Goal: Task Accomplishment & Management: Use online tool/utility

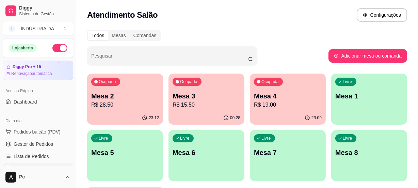
click at [133, 103] on p "R$ 28,50" at bounding box center [125, 105] width 68 height 8
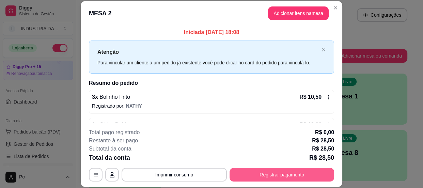
click at [284, 179] on button "Registrar pagamento" at bounding box center [281, 175] width 104 height 14
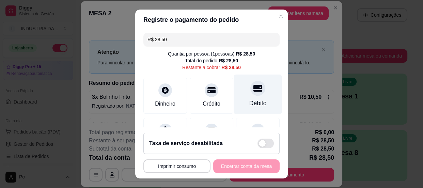
click at [256, 90] on div "Débito" at bounding box center [258, 94] width 48 height 40
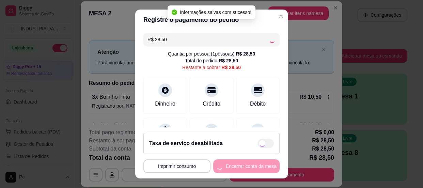
type input "R$ 0,00"
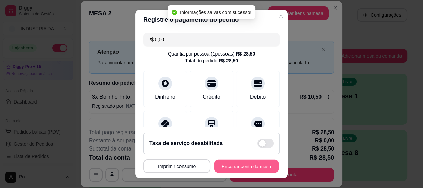
click at [241, 163] on button "Encerrar conta da mesa" at bounding box center [246, 166] width 64 height 13
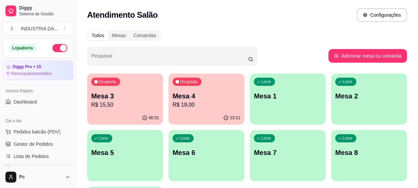
click at [282, 104] on div "Livre Mesa 1" at bounding box center [288, 95] width 76 height 43
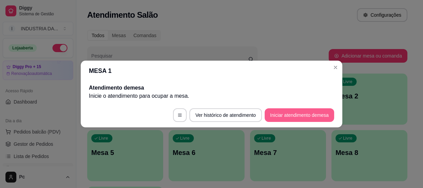
click at [290, 121] on button "Iniciar atendimento de mesa" at bounding box center [298, 115] width 69 height 14
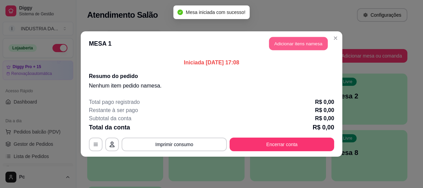
click at [282, 40] on button "Adicionar itens na mesa" at bounding box center [298, 43] width 59 height 13
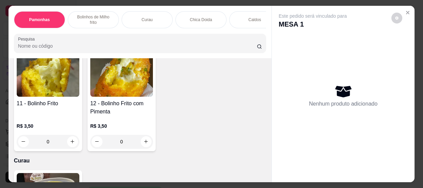
scroll to position [371, 0]
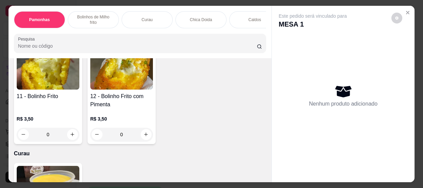
click at [129, 137] on input "0" at bounding box center [121, 135] width 38 height 14
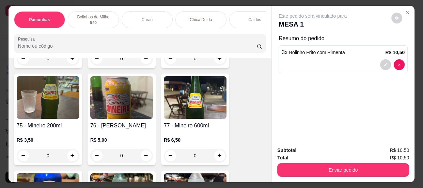
scroll to position [1423, 0]
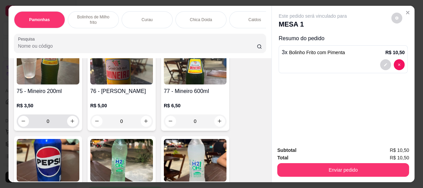
type input "3"
click at [49, 123] on input "0" at bounding box center [48, 121] width 38 height 14
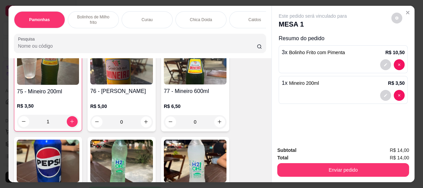
scroll to position [1423, 0]
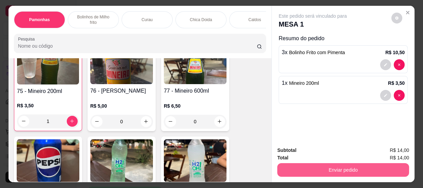
type input "1"
click at [357, 165] on button "Enviar pedido" at bounding box center [343, 170] width 132 height 14
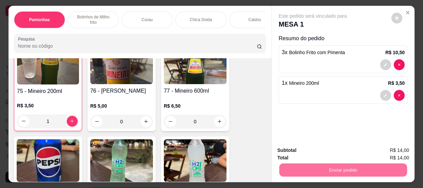
click at [327, 150] on button "Não registrar e enviar pedido" at bounding box center [320, 150] width 71 height 13
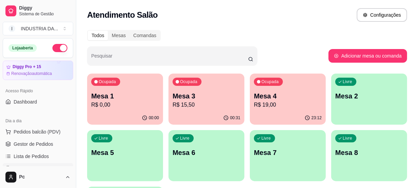
click at [365, 103] on div "Livre Mesa 2" at bounding box center [369, 95] width 76 height 43
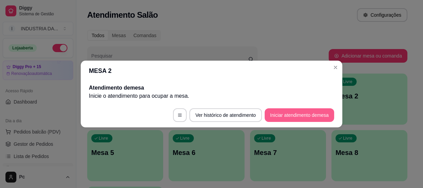
click at [289, 116] on button "Iniciar atendimento de mesa" at bounding box center [298, 115] width 69 height 14
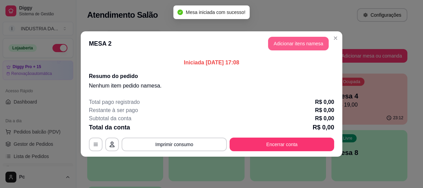
click at [313, 44] on button "Adicionar itens na mesa" at bounding box center [298, 44] width 61 height 14
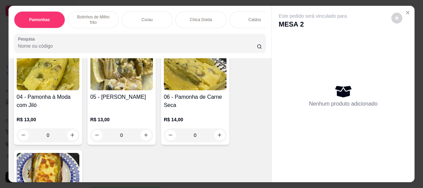
scroll to position [371, 0]
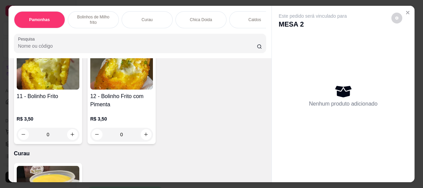
click at [123, 137] on input "0" at bounding box center [121, 135] width 38 height 14
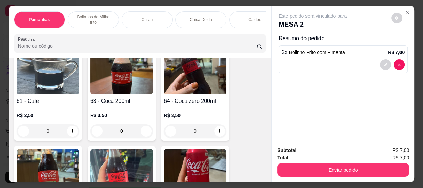
scroll to position [990, 0]
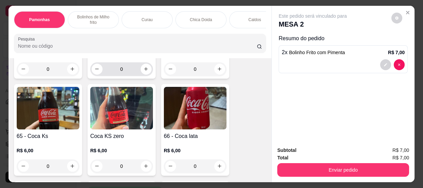
type input "2"
click at [128, 68] on input "0" at bounding box center [121, 69] width 38 height 14
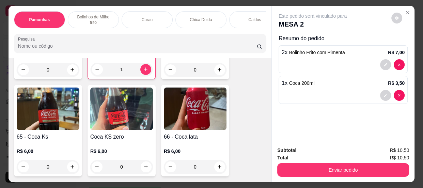
scroll to position [990, 0]
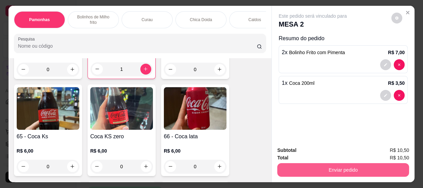
type input "1"
click at [305, 167] on button "Enviar pedido" at bounding box center [343, 170] width 132 height 14
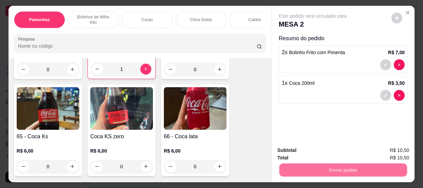
click at [308, 149] on button "Não registrar e enviar pedido" at bounding box center [320, 150] width 71 height 13
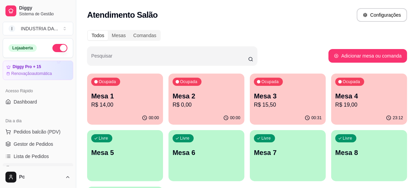
click at [139, 156] on p "Mesa 5" at bounding box center [125, 153] width 68 height 10
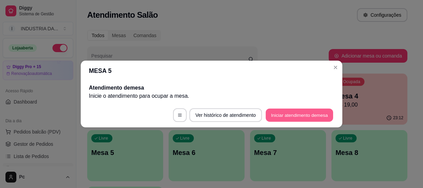
click at [307, 117] on button "Iniciar atendimento de mesa" at bounding box center [298, 115] width 67 height 13
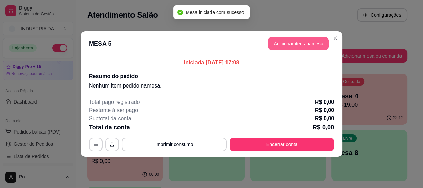
click at [281, 39] on button "Adicionar itens na mesa" at bounding box center [298, 44] width 61 height 14
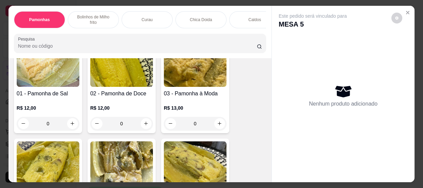
scroll to position [62, 0]
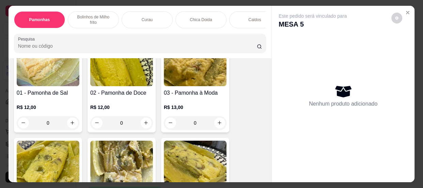
click at [52, 129] on input "0" at bounding box center [48, 123] width 38 height 14
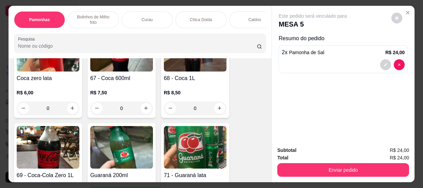
scroll to position [1176, 0]
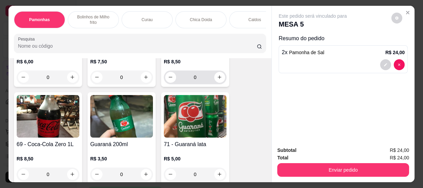
type input "2"
click at [201, 76] on input "0" at bounding box center [195, 77] width 38 height 14
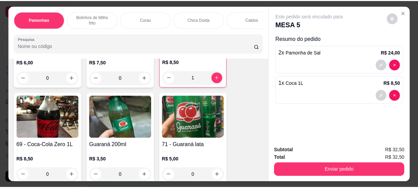
scroll to position [1176, 0]
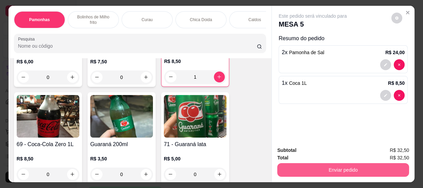
type input "1"
click at [324, 167] on button "Enviar pedido" at bounding box center [343, 170] width 132 height 14
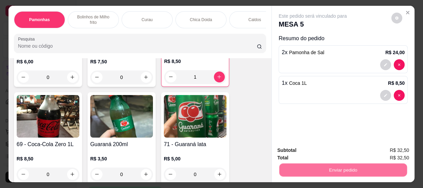
click at [323, 153] on button "Não registrar e enviar pedido" at bounding box center [320, 151] width 71 height 13
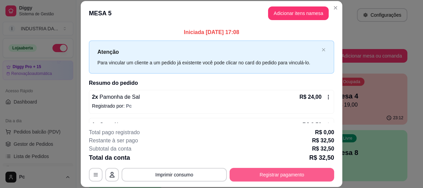
click at [292, 173] on button "Registrar pagamento" at bounding box center [281, 175] width 104 height 14
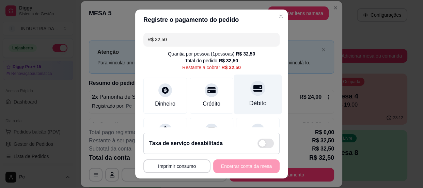
click at [253, 84] on icon at bounding box center [257, 88] width 9 height 9
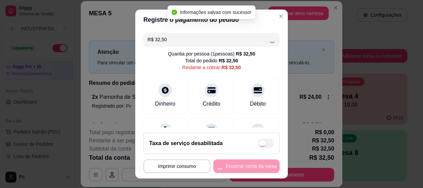
type input "R$ 0,00"
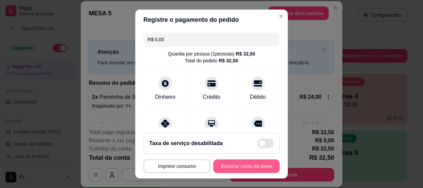
click at [244, 164] on button "Encerrar conta da mesa" at bounding box center [246, 166] width 66 height 14
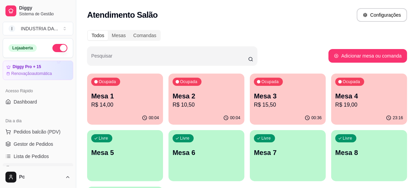
click at [279, 99] on p "Mesa 3" at bounding box center [288, 96] width 68 height 10
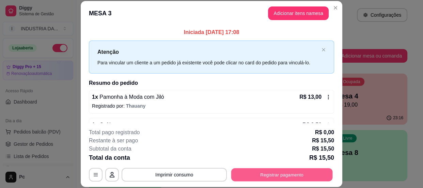
click at [259, 168] on button "Registrar pagamento" at bounding box center [281, 174] width 101 height 13
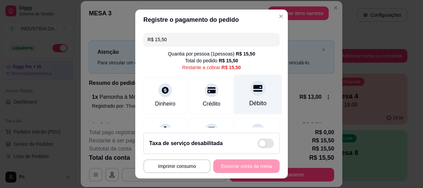
click at [240, 88] on div "Débito" at bounding box center [258, 94] width 48 height 40
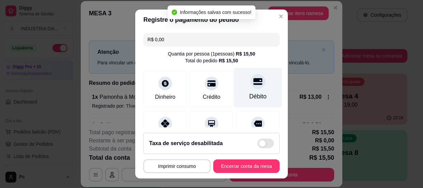
type input "R$ 0,00"
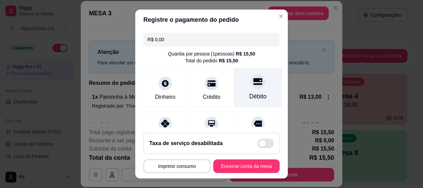
click at [239, 81] on div "Débito" at bounding box center [258, 87] width 48 height 40
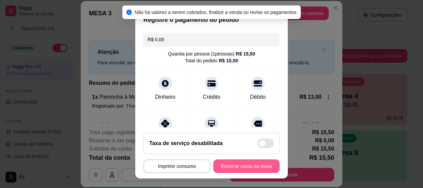
click at [241, 163] on button "Encerrar conta da mesa" at bounding box center [246, 166] width 66 height 14
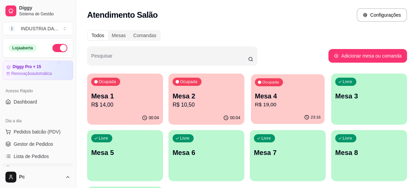
click at [296, 108] on p "R$ 19,00" at bounding box center [288, 105] width 66 height 8
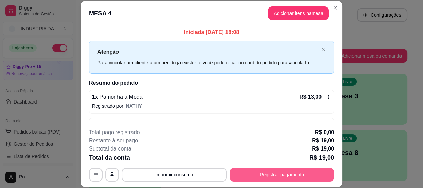
click at [284, 175] on button "Registrar pagamento" at bounding box center [281, 175] width 104 height 14
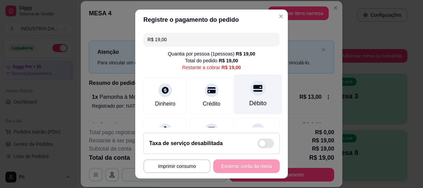
click at [249, 103] on div "Débito" at bounding box center [257, 103] width 17 height 9
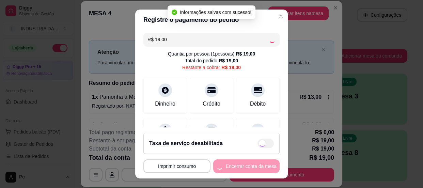
type input "R$ 0,00"
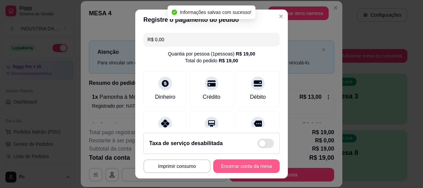
click at [235, 168] on button "Encerrar conta da mesa" at bounding box center [246, 166] width 66 height 14
